Goal: Book appointment/travel/reservation

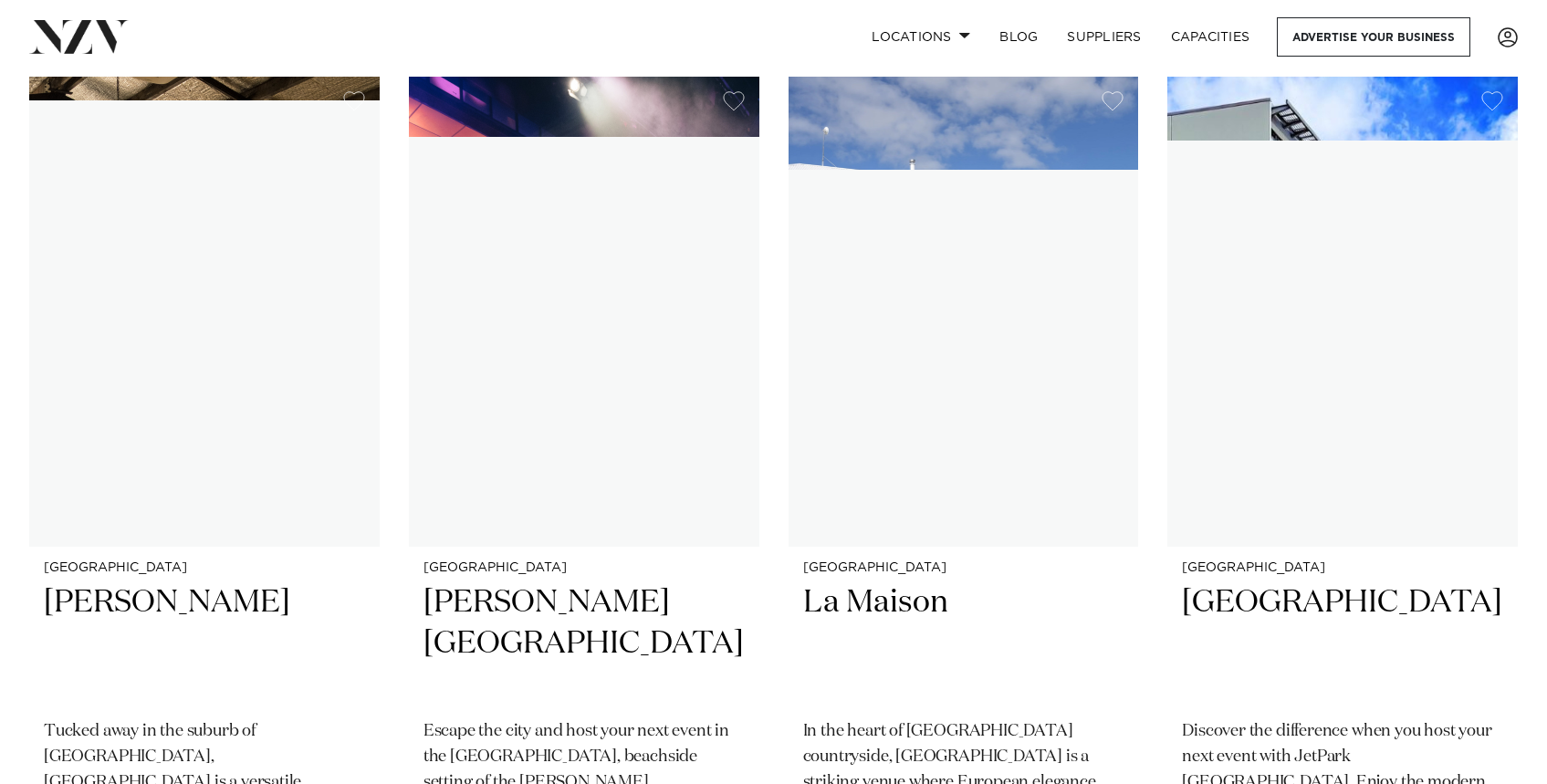
scroll to position [15125, 0]
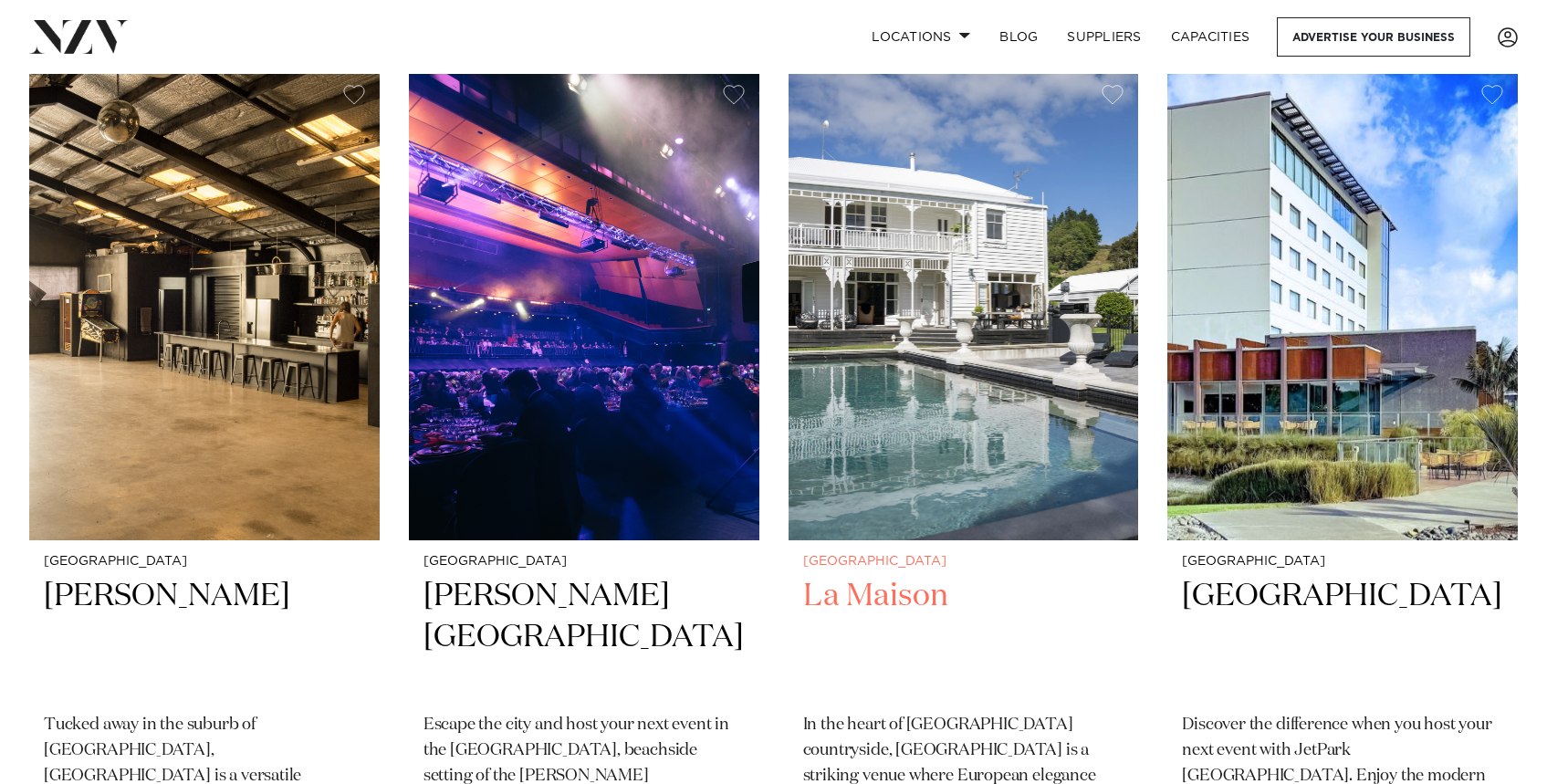
click at [867, 296] on img at bounding box center [963, 305] width 351 height 469
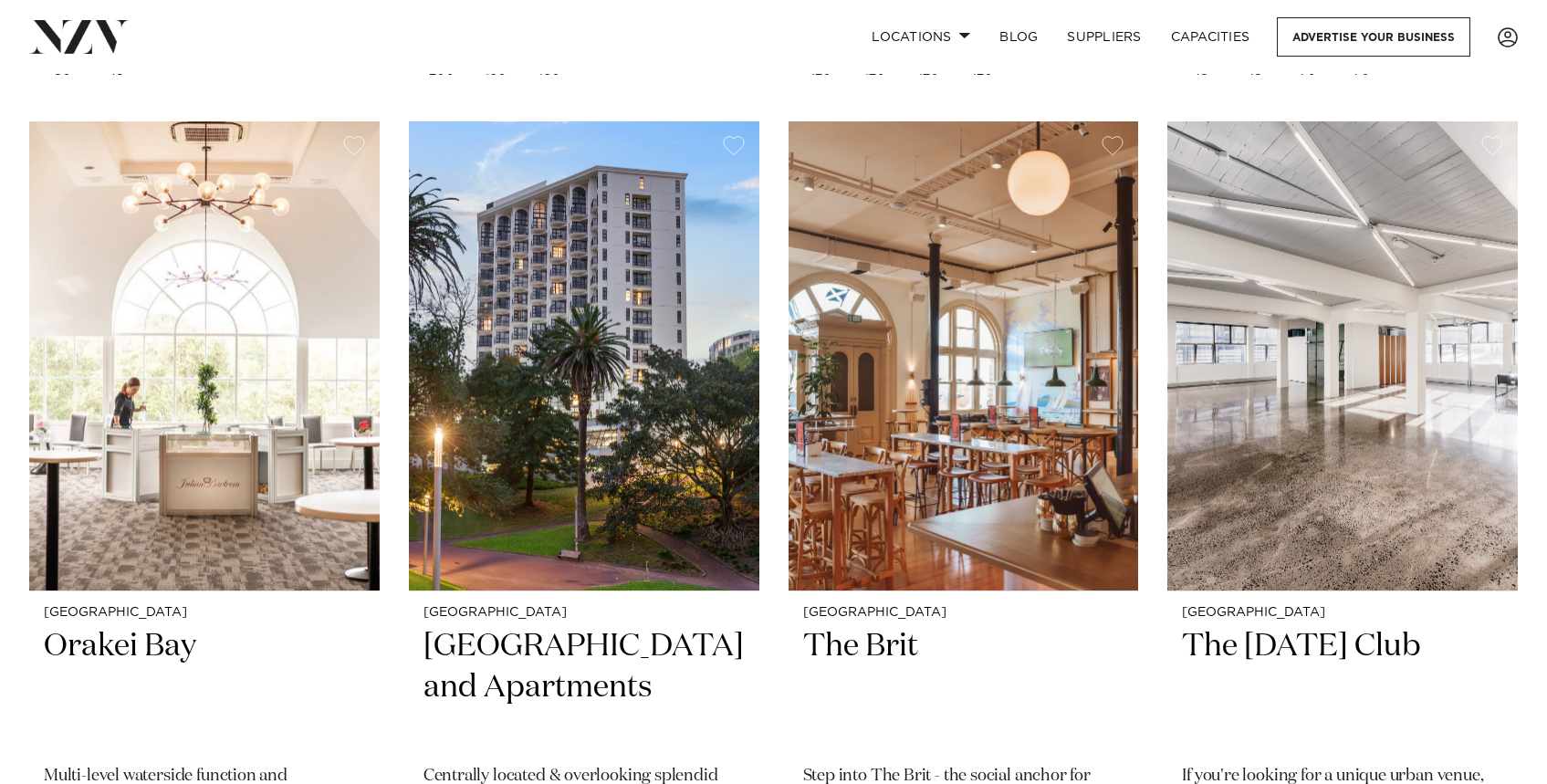
scroll to position [20261, 0]
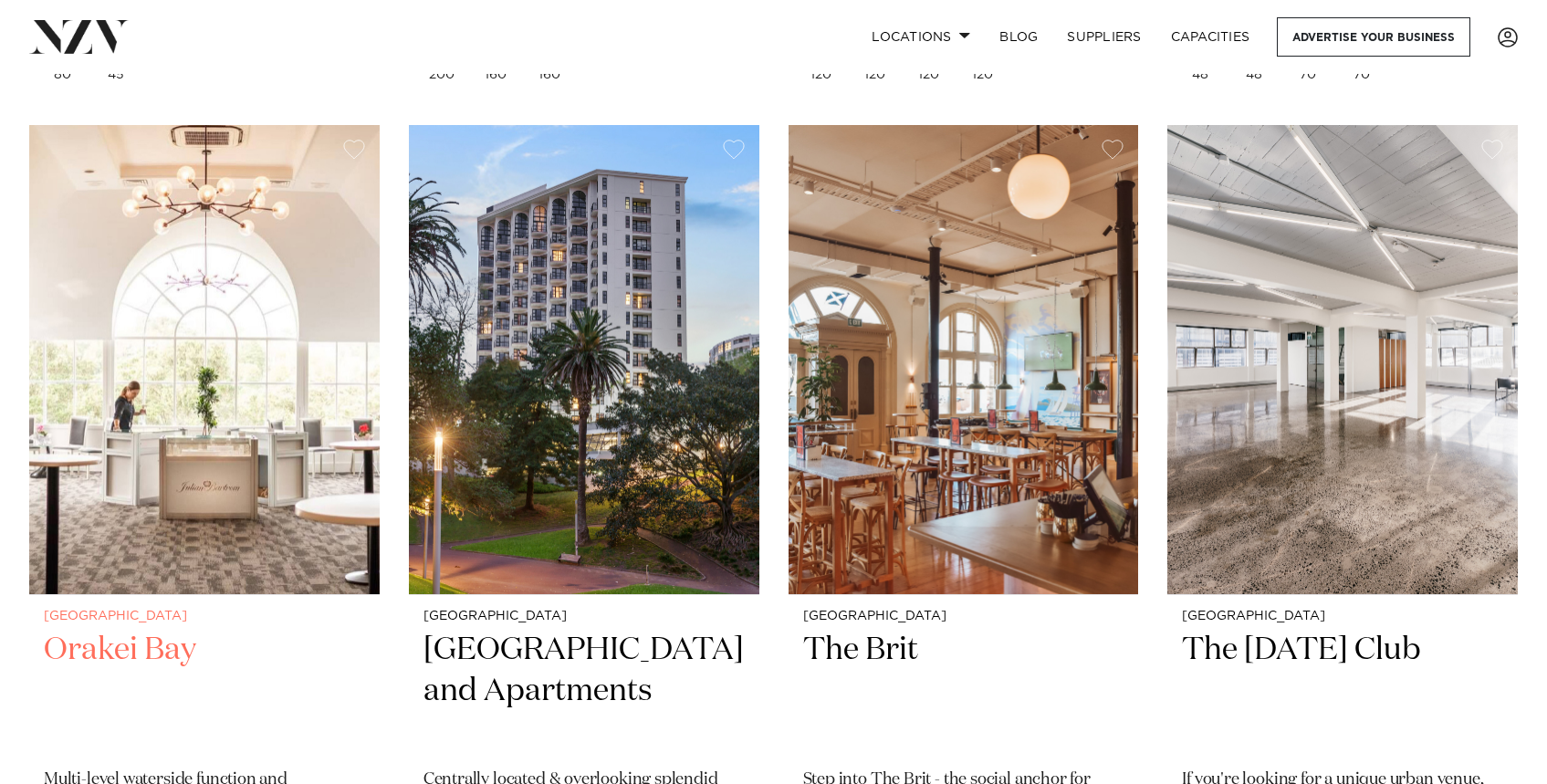
click at [284, 382] on img at bounding box center [205, 359] width 351 height 469
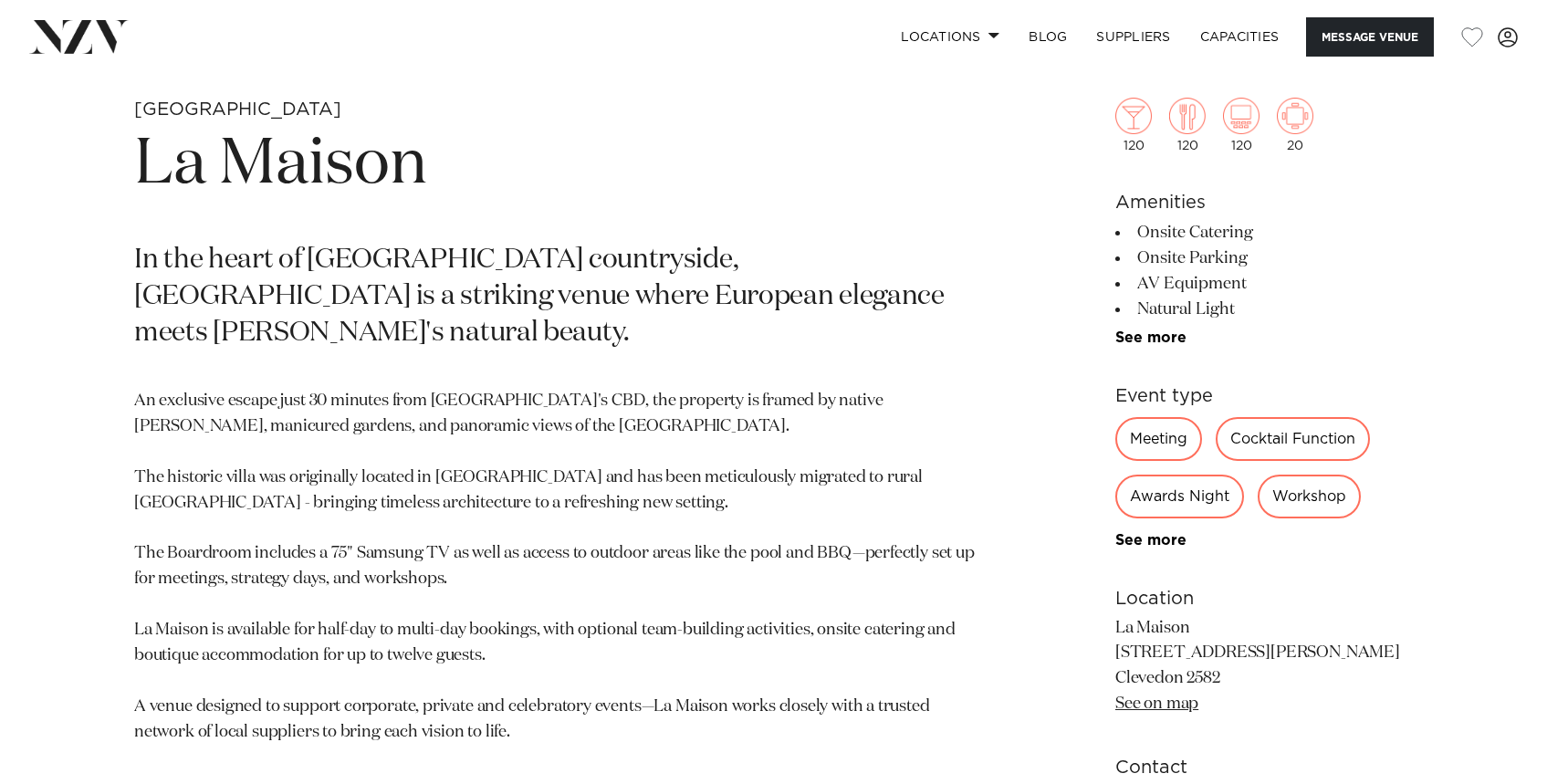
scroll to position [869, 0]
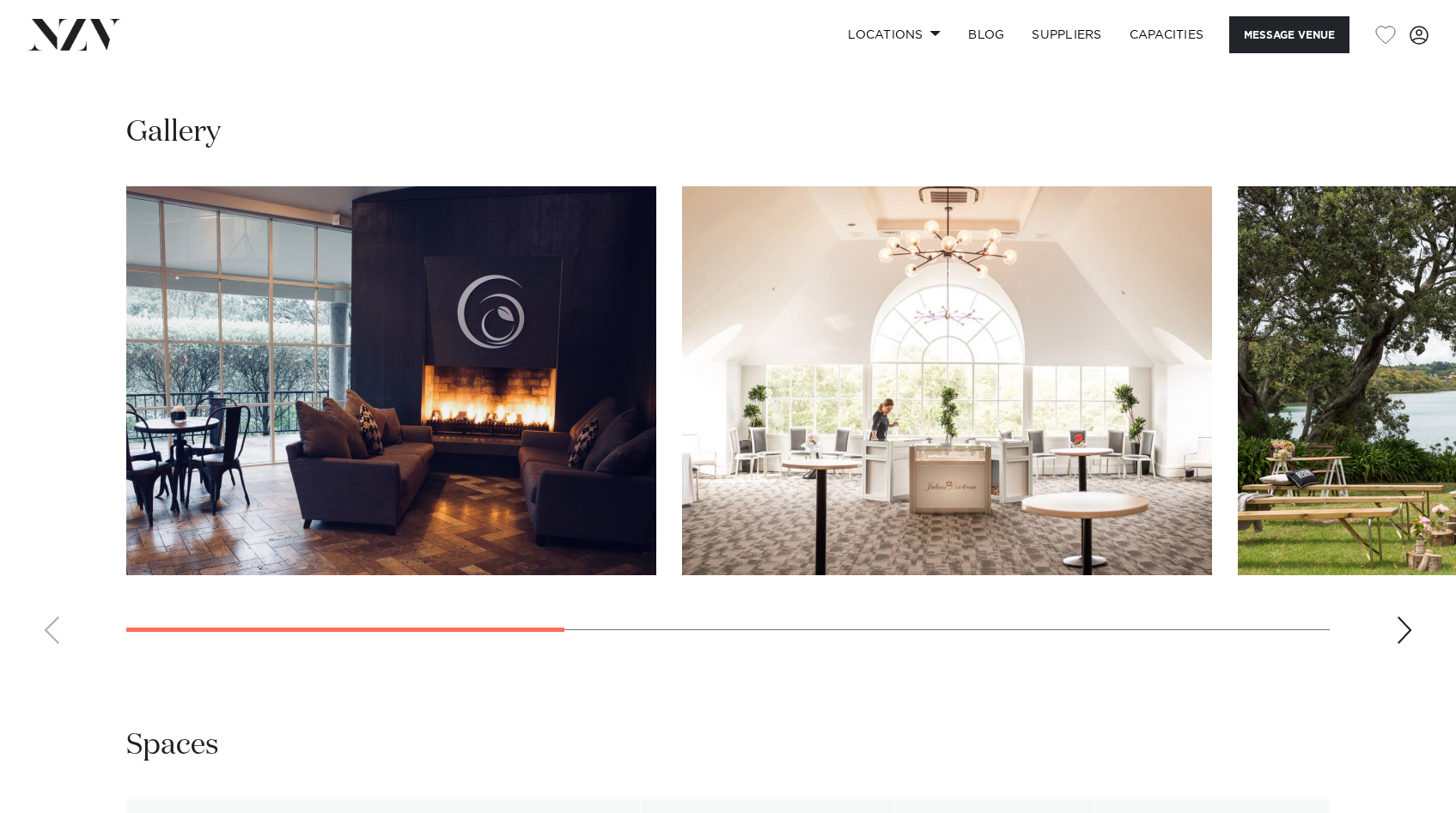
scroll to position [1551, 0]
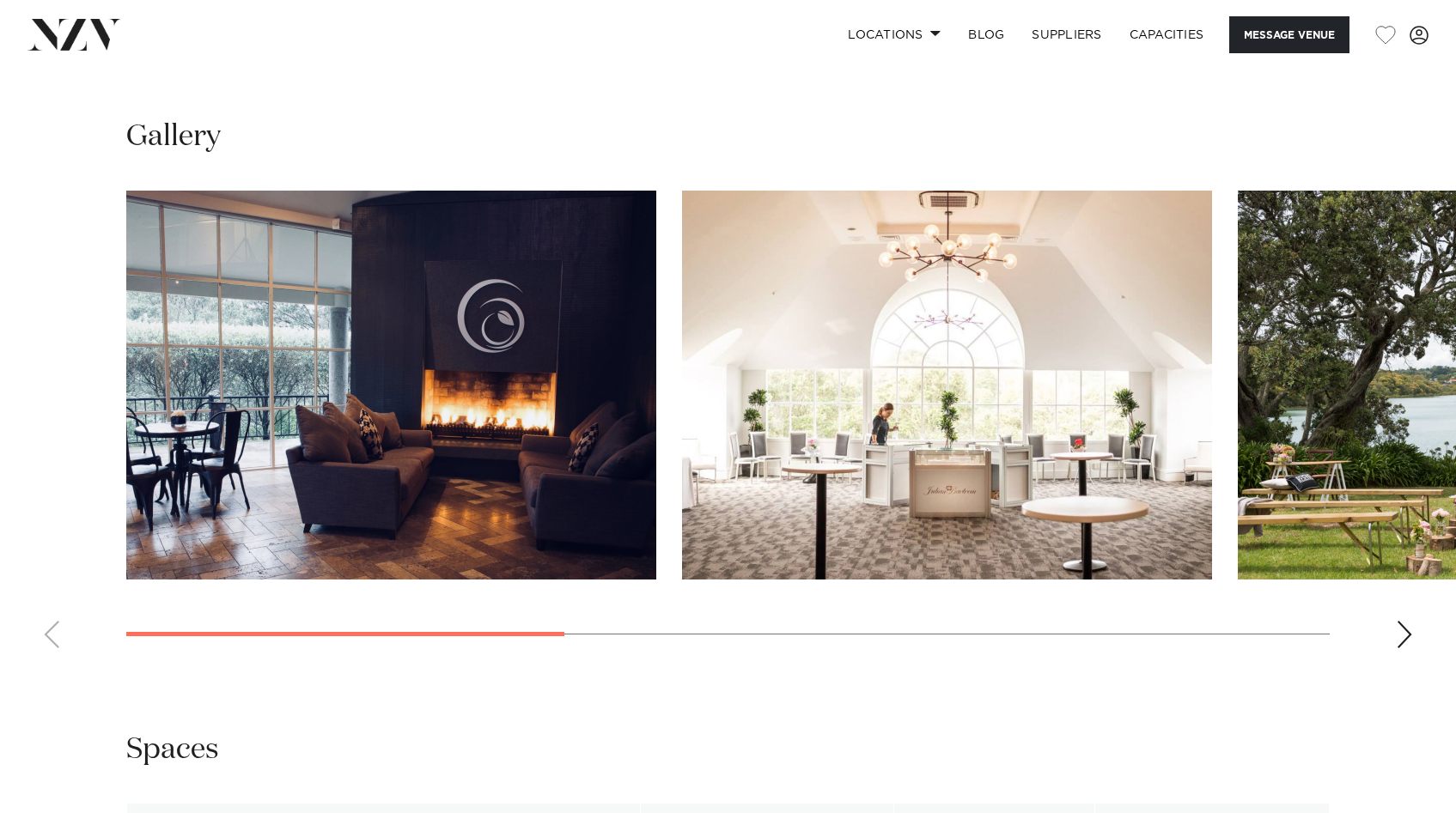
click at [1395, 629] on div "Next slide" at bounding box center [1404, 634] width 17 height 27
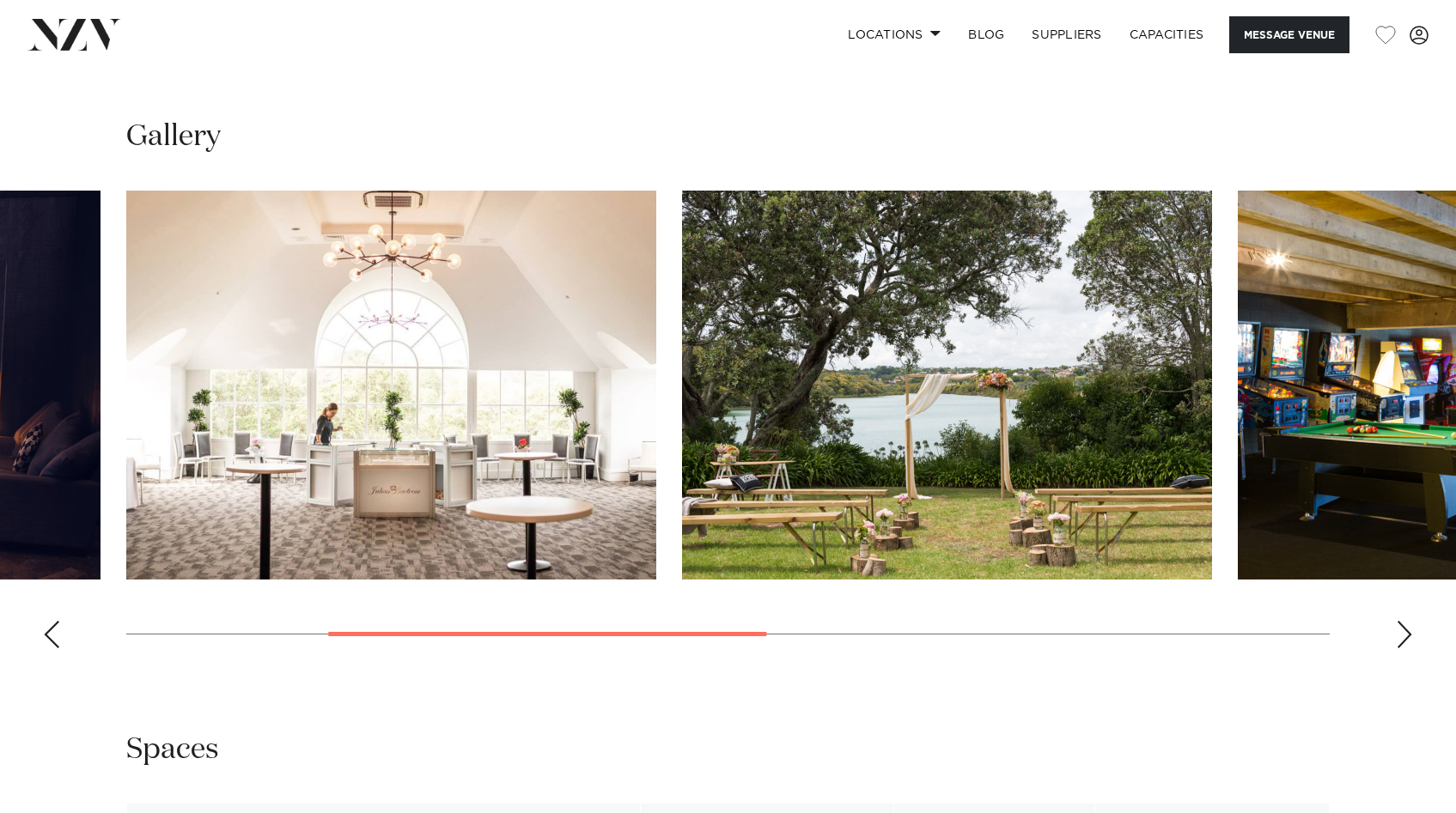
click at [1396, 630] on div "Next slide" at bounding box center [1404, 634] width 17 height 27
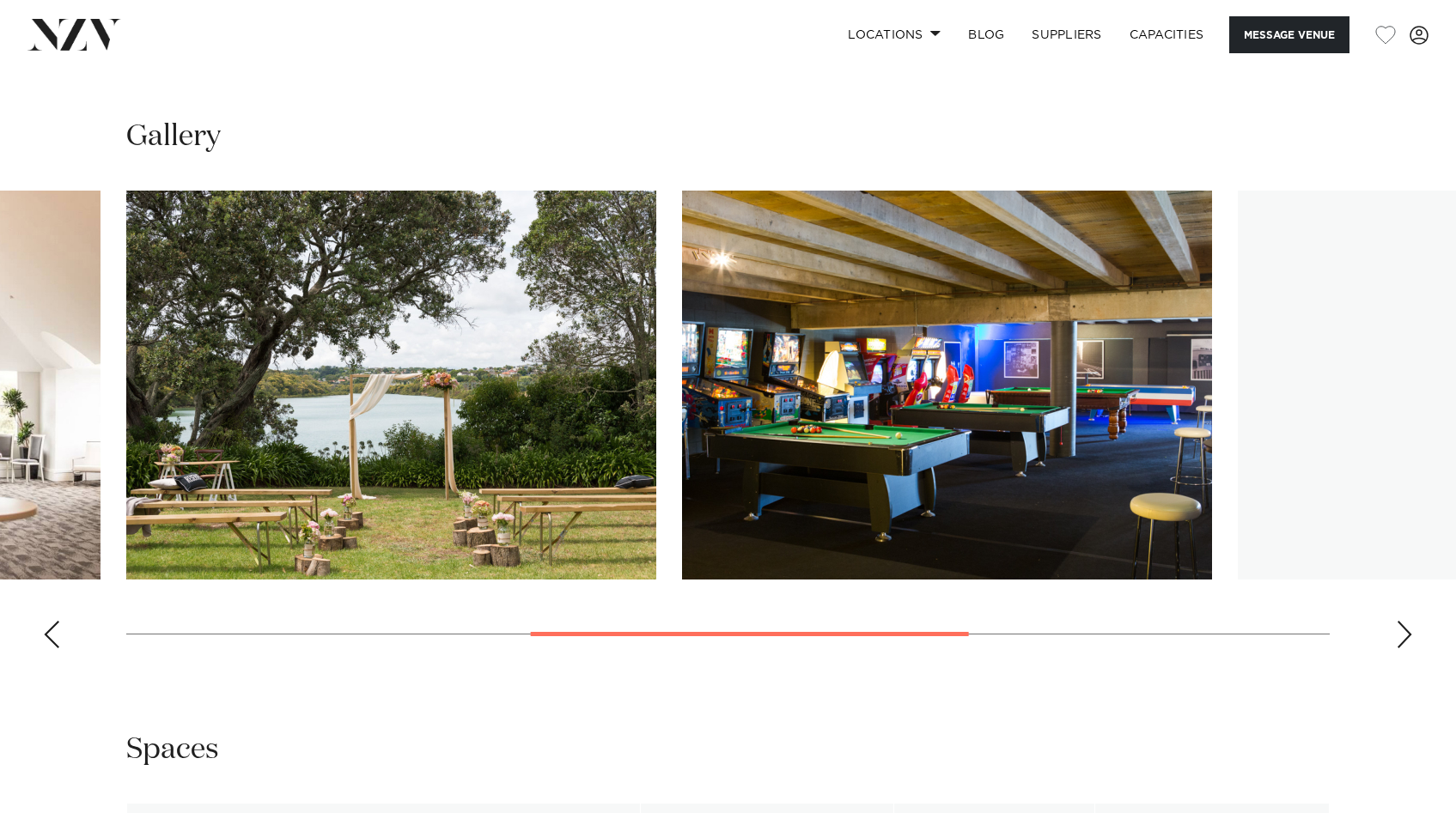
click at [1396, 630] on div "Next slide" at bounding box center [1404, 634] width 17 height 27
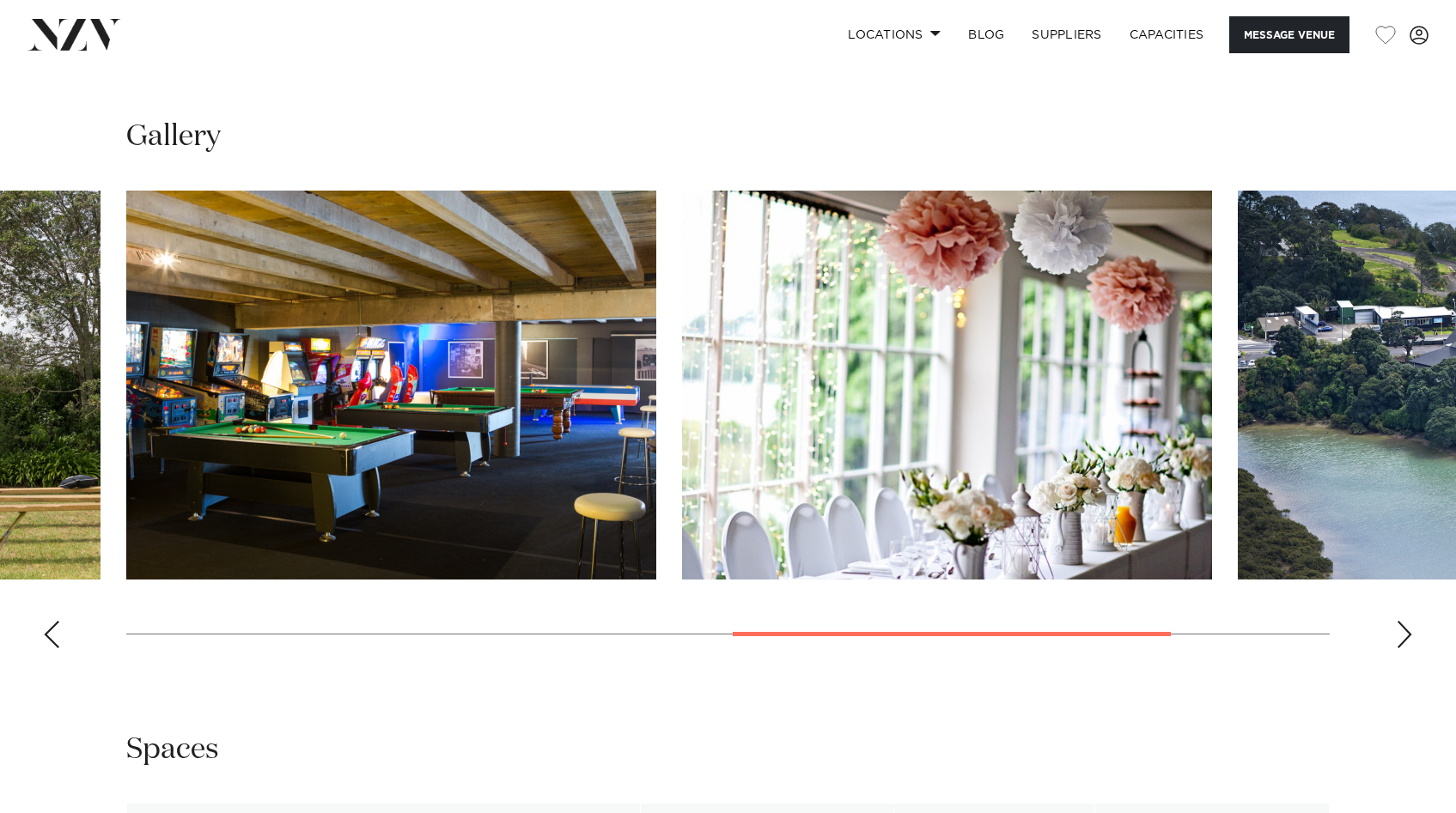
click at [1396, 630] on div "Next slide" at bounding box center [1404, 634] width 17 height 27
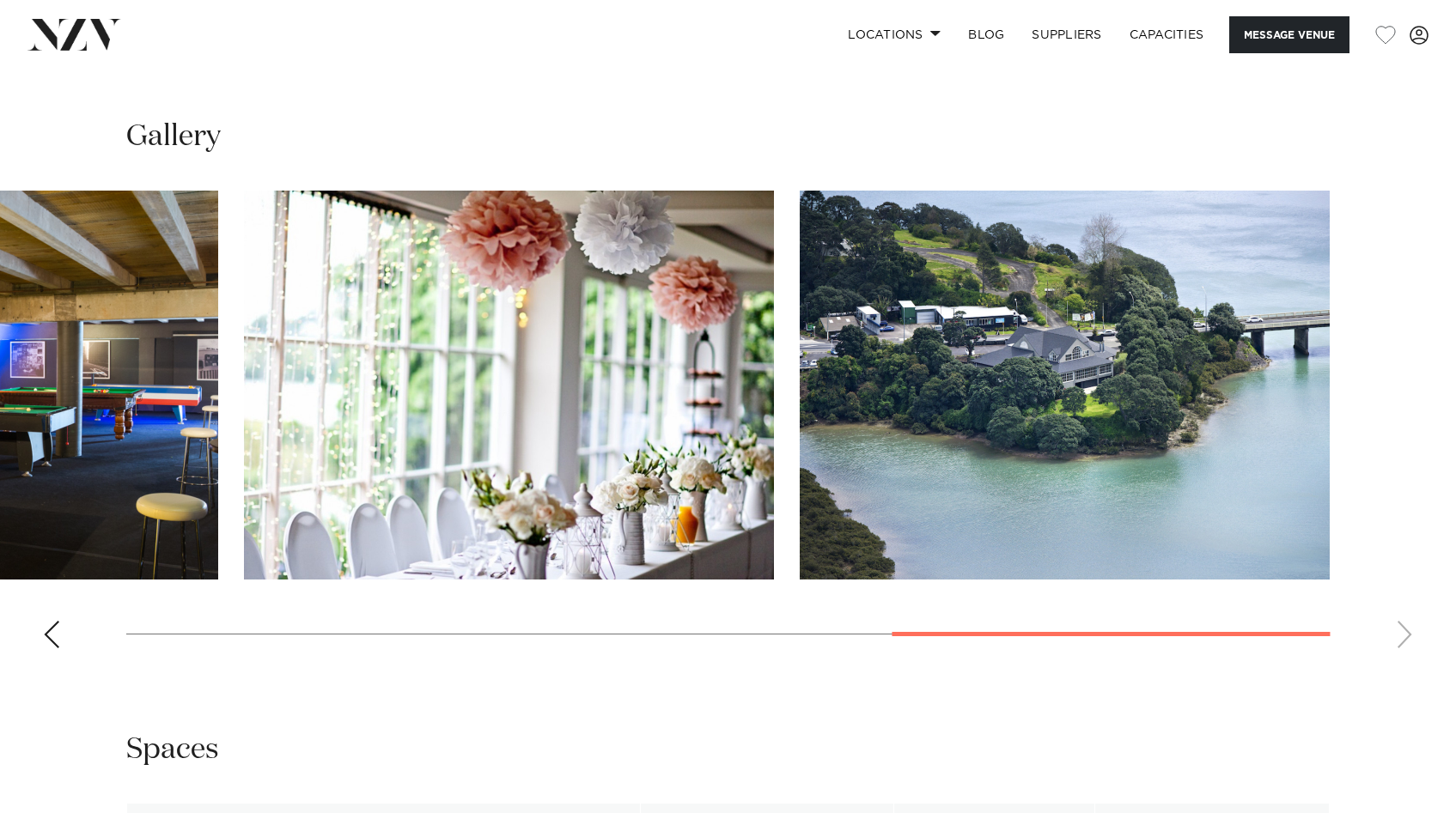
click at [50, 629] on div "Previous slide" at bounding box center [51, 634] width 17 height 27
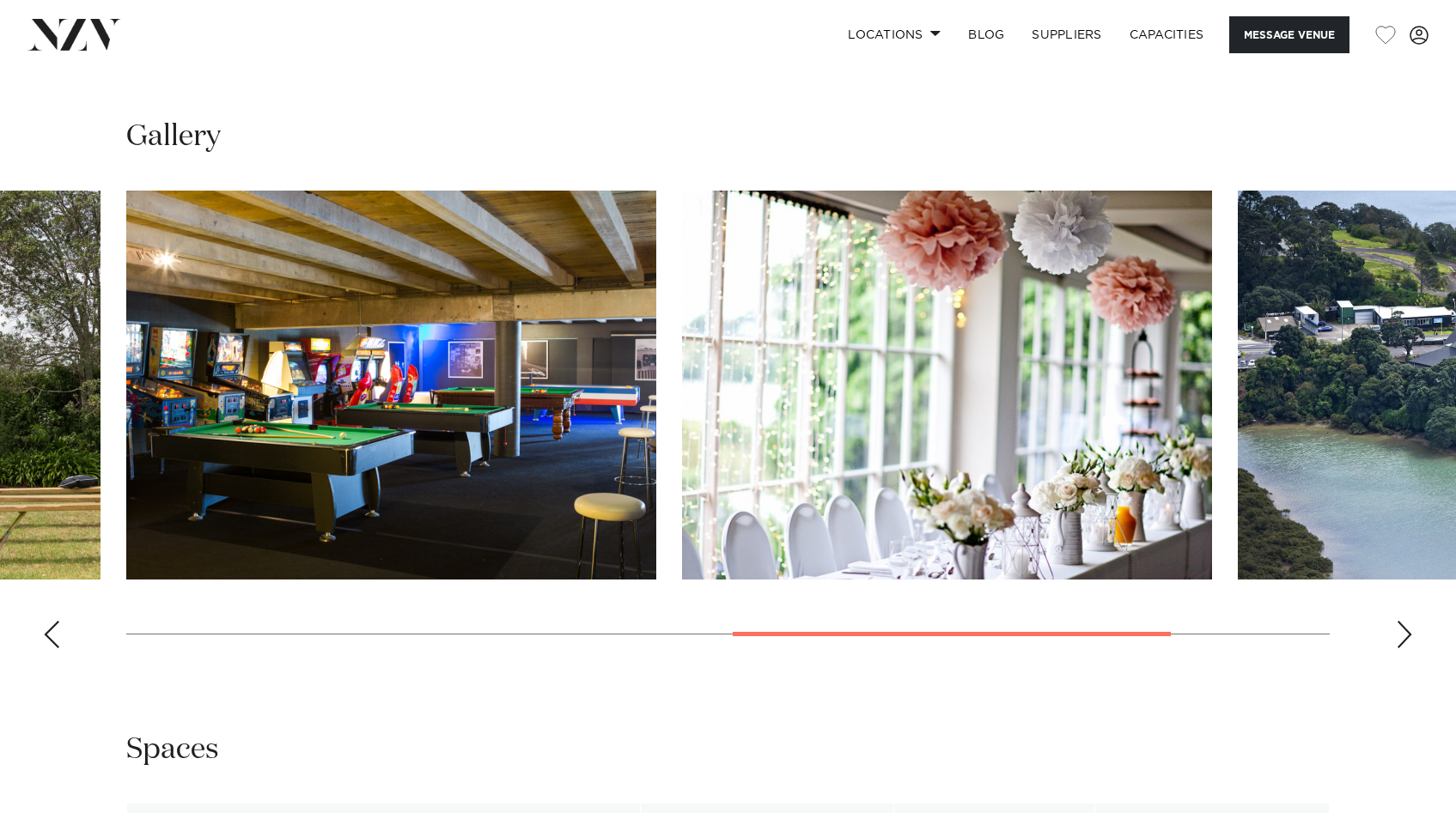
click at [50, 629] on div "Previous slide" at bounding box center [51, 634] width 17 height 27
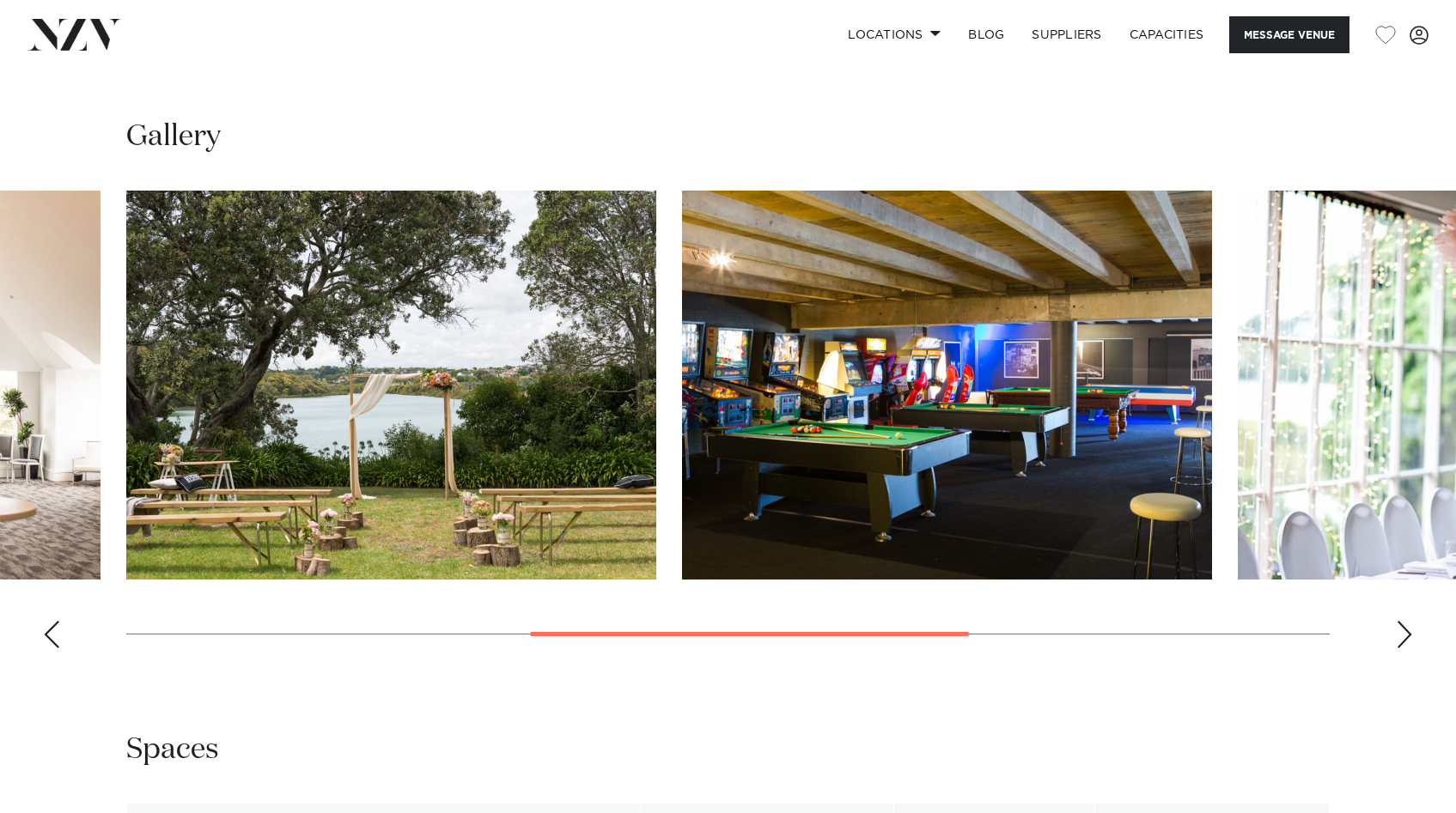
click at [50, 629] on div "Previous slide" at bounding box center [51, 634] width 17 height 27
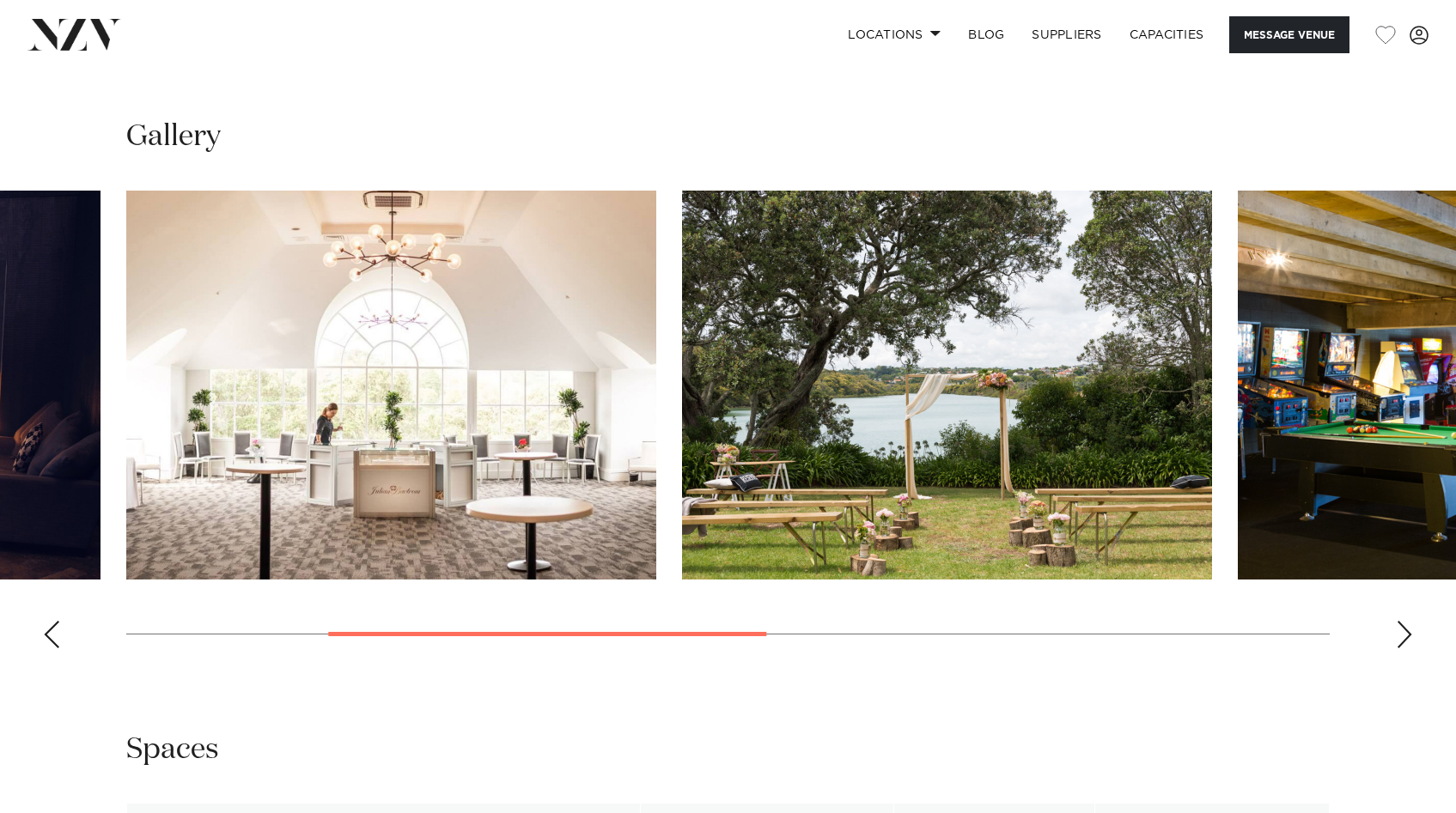
click at [50, 629] on div "Previous slide" at bounding box center [51, 634] width 17 height 27
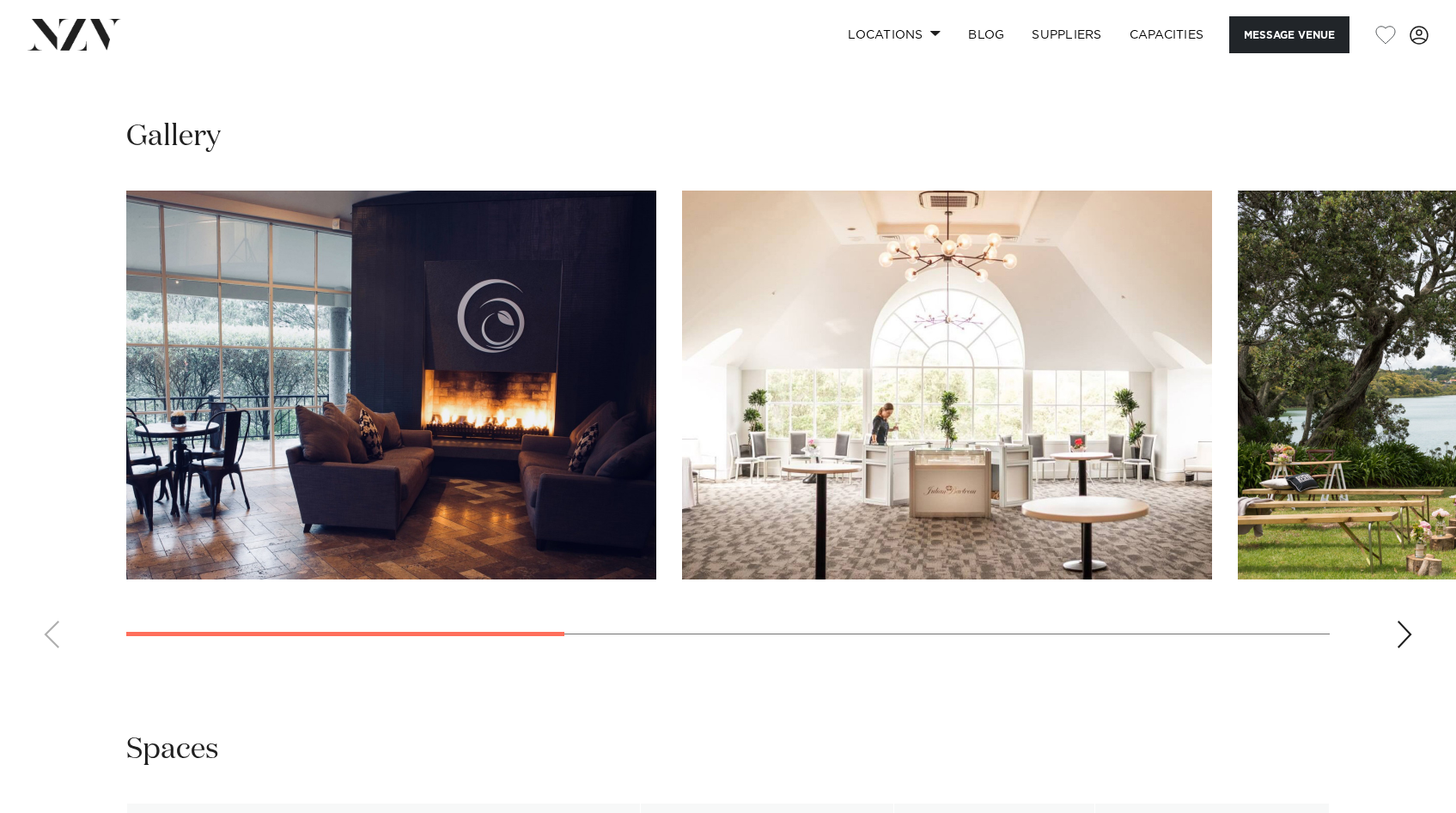
click at [846, 488] on img "2 / 6" at bounding box center [947, 385] width 530 height 389
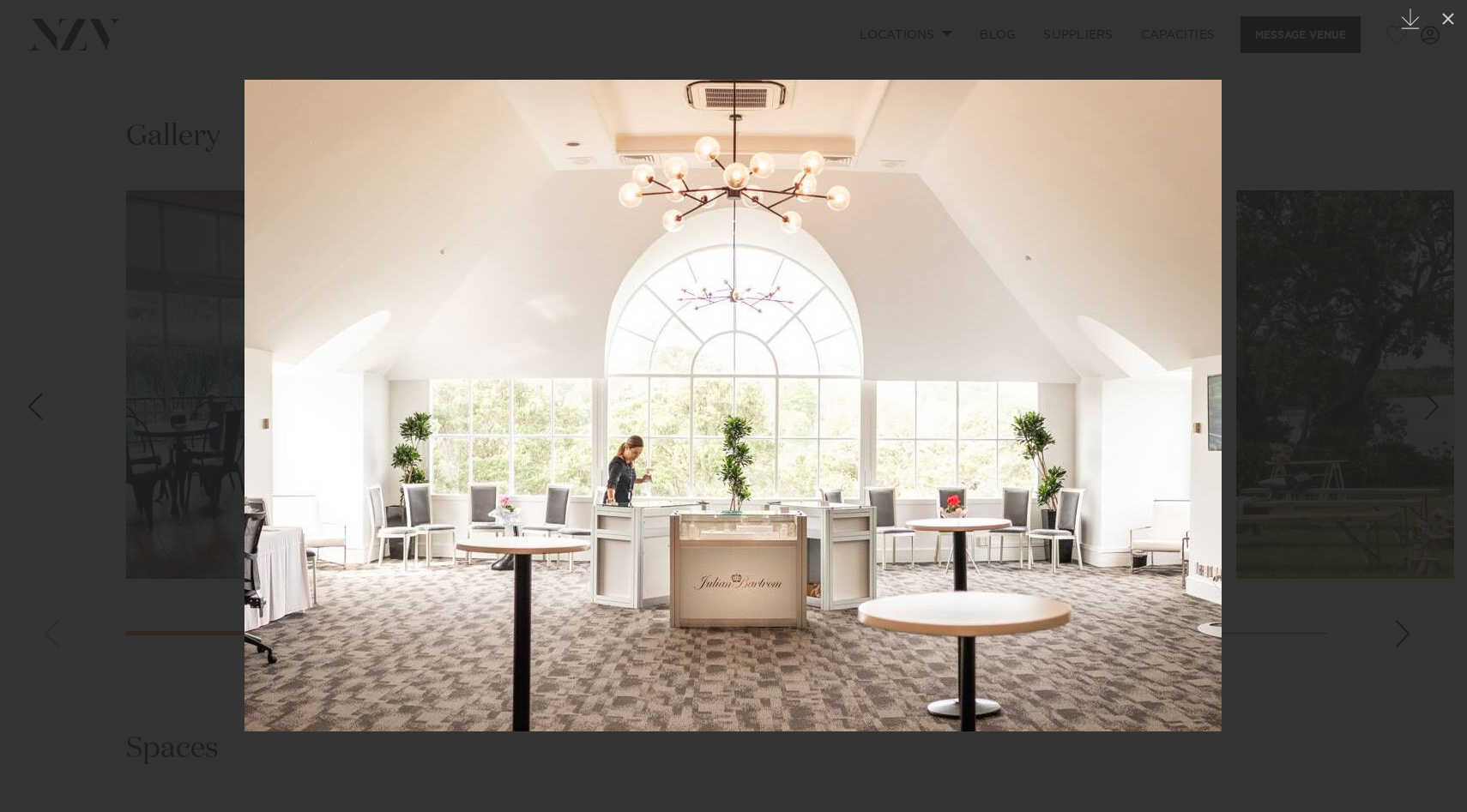
click at [1280, 605] on div at bounding box center [734, 406] width 1467 height 812
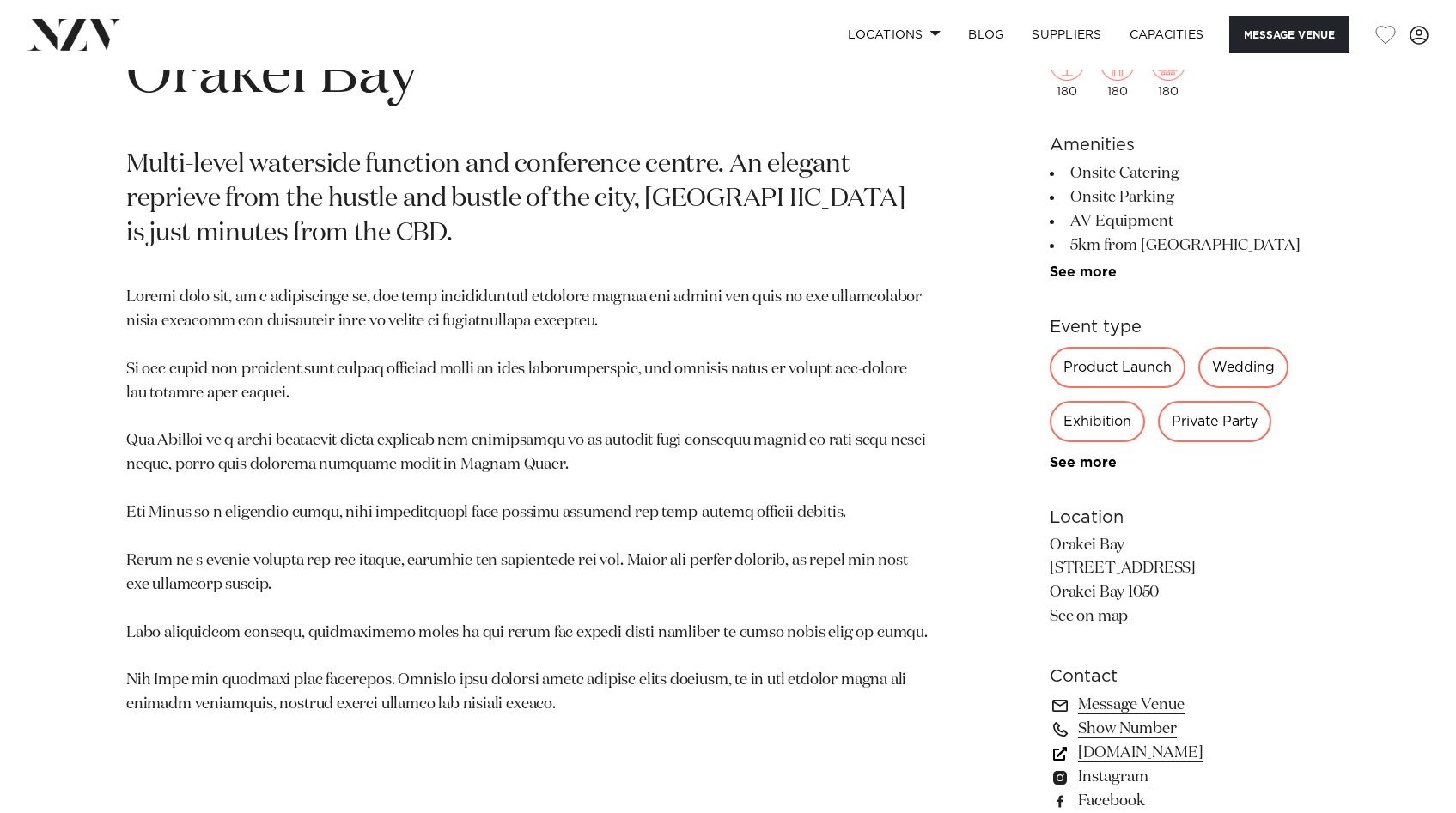
scroll to position [809, 0]
click at [1131, 737] on link "orakeibay.co.nz" at bounding box center [1189, 753] width 280 height 24
